Goal: Check status: Check status

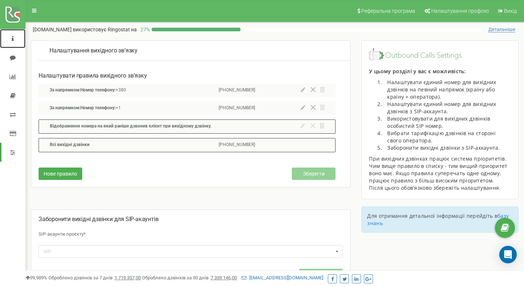
click at [16, 40] on link at bounding box center [12, 38] width 25 height 19
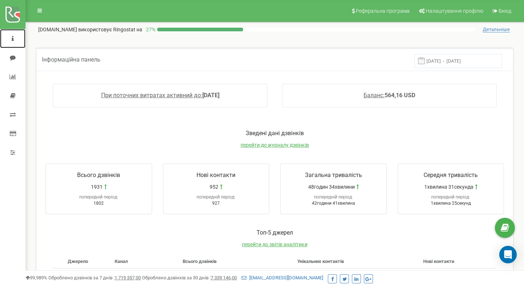
click at [13, 36] on icon at bounding box center [13, 39] width 2 height 6
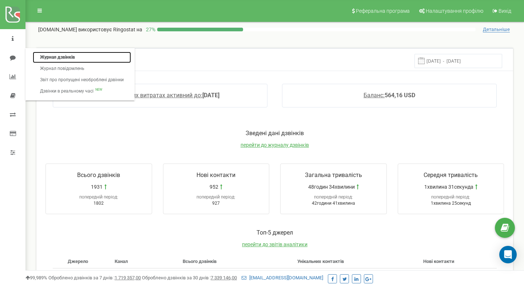
click at [52, 61] on link "Журнал дзвінків" at bounding box center [82, 57] width 98 height 11
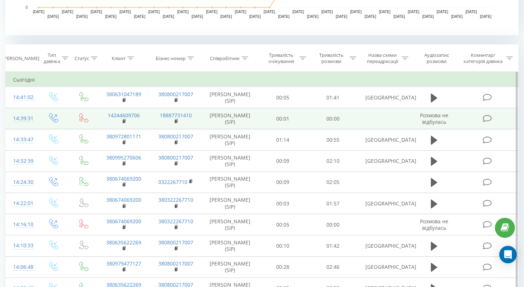
scroll to position [270, 0]
drag, startPoint x: 37, startPoint y: 118, endPoint x: 12, endPoint y: 119, distance: 24.4
click at [12, 119] on td "14:39:31" at bounding box center [22, 117] width 32 height 21
